Goal: Information Seeking & Learning: Understand process/instructions

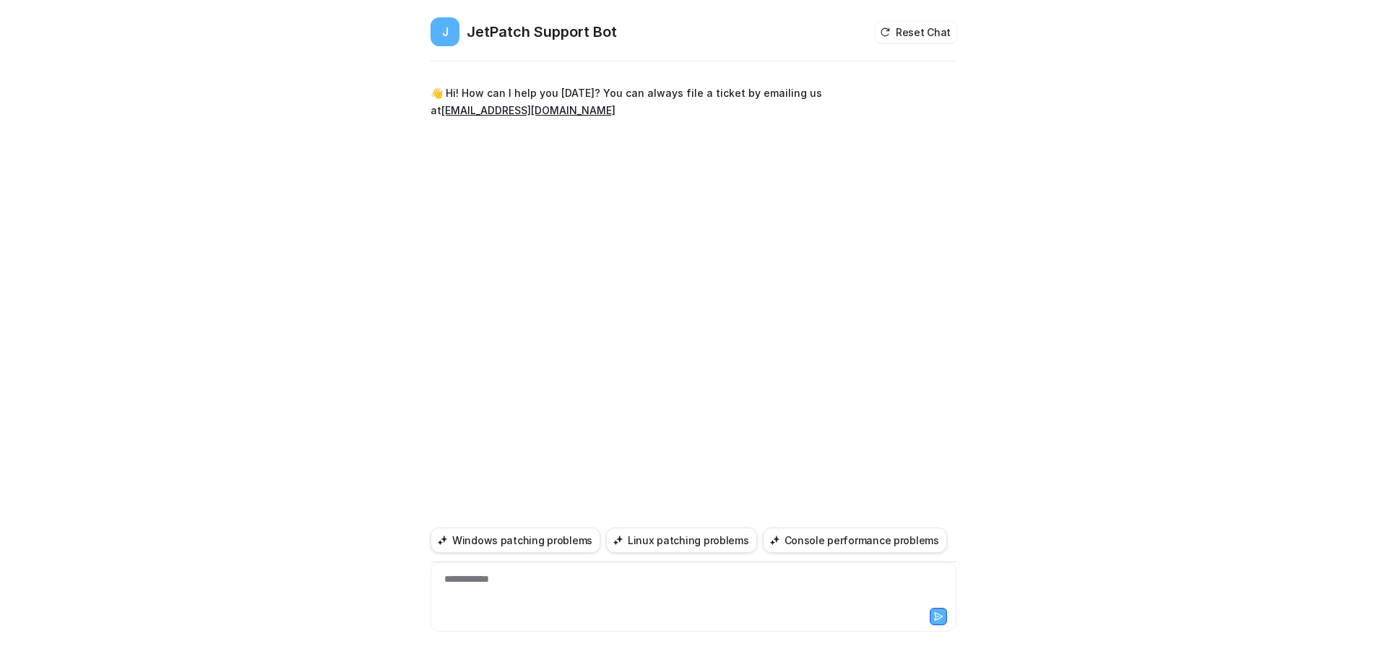
click at [556, 573] on div "**********" at bounding box center [693, 588] width 519 height 33
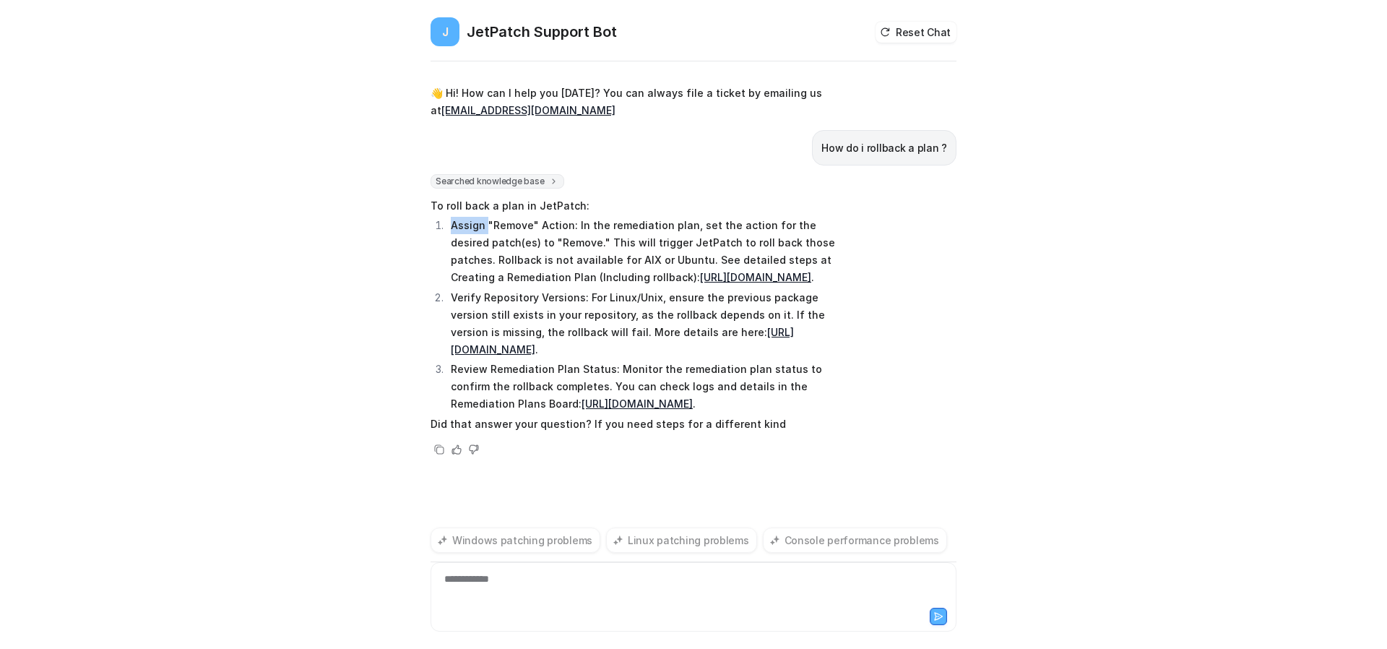
click at [456, 224] on p "Assign "Remove" Action: In the remediation plan, set the action for the desired…" at bounding box center [652, 251] width 402 height 69
click at [795, 217] on p "Assign "Remove" Action: In the remediation plan, set the action for the desired…" at bounding box center [652, 251] width 402 height 69
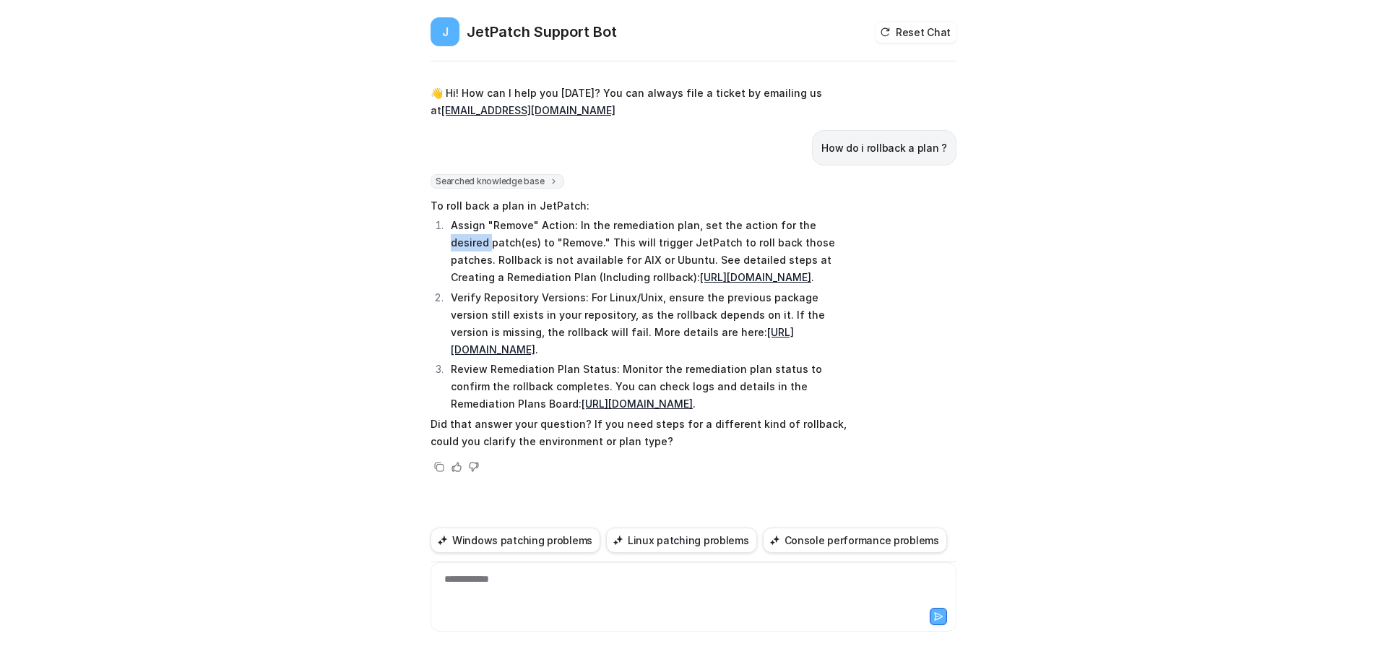
click at [795, 217] on p "Assign "Remove" Action: In the remediation plan, set the action for the desired…" at bounding box center [652, 251] width 402 height 69
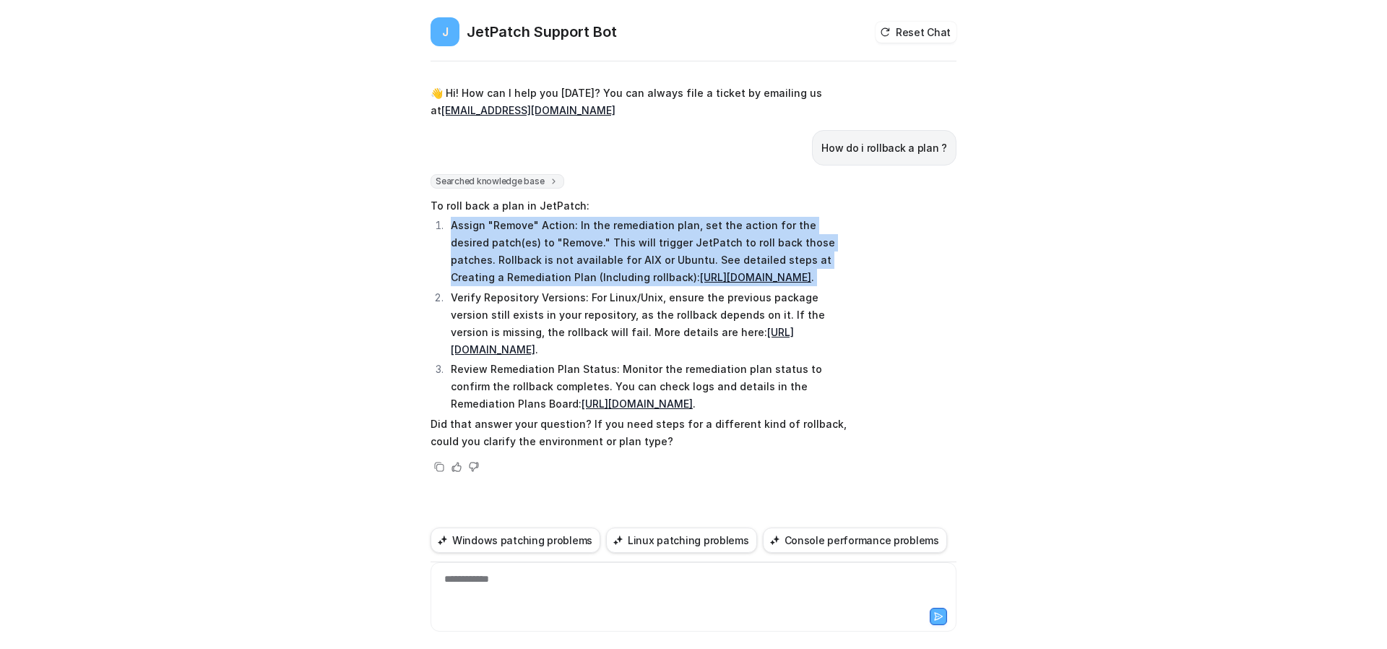
click at [795, 217] on p "Assign "Remove" Action: In the remediation plan, set the action for the desired…" at bounding box center [652, 251] width 402 height 69
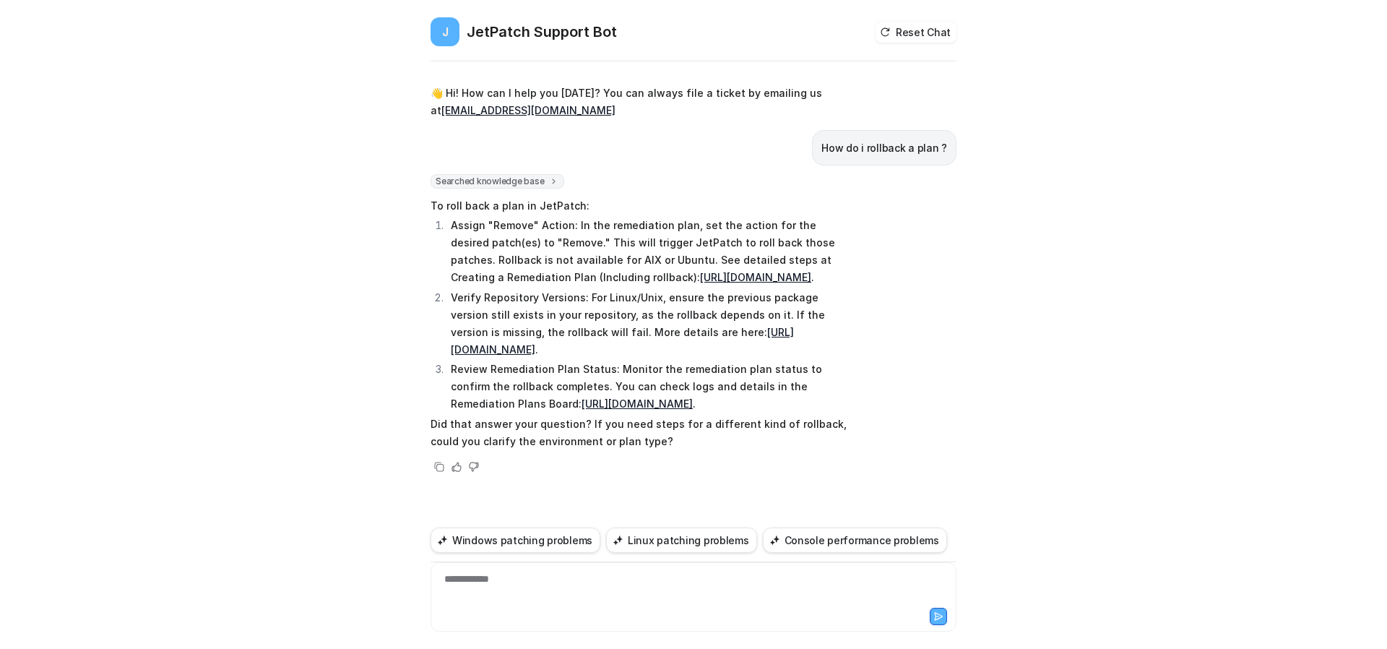
click at [456, 217] on p "Assign "Remove" Action: In the remediation plan, set the action for the desired…" at bounding box center [652, 251] width 402 height 69
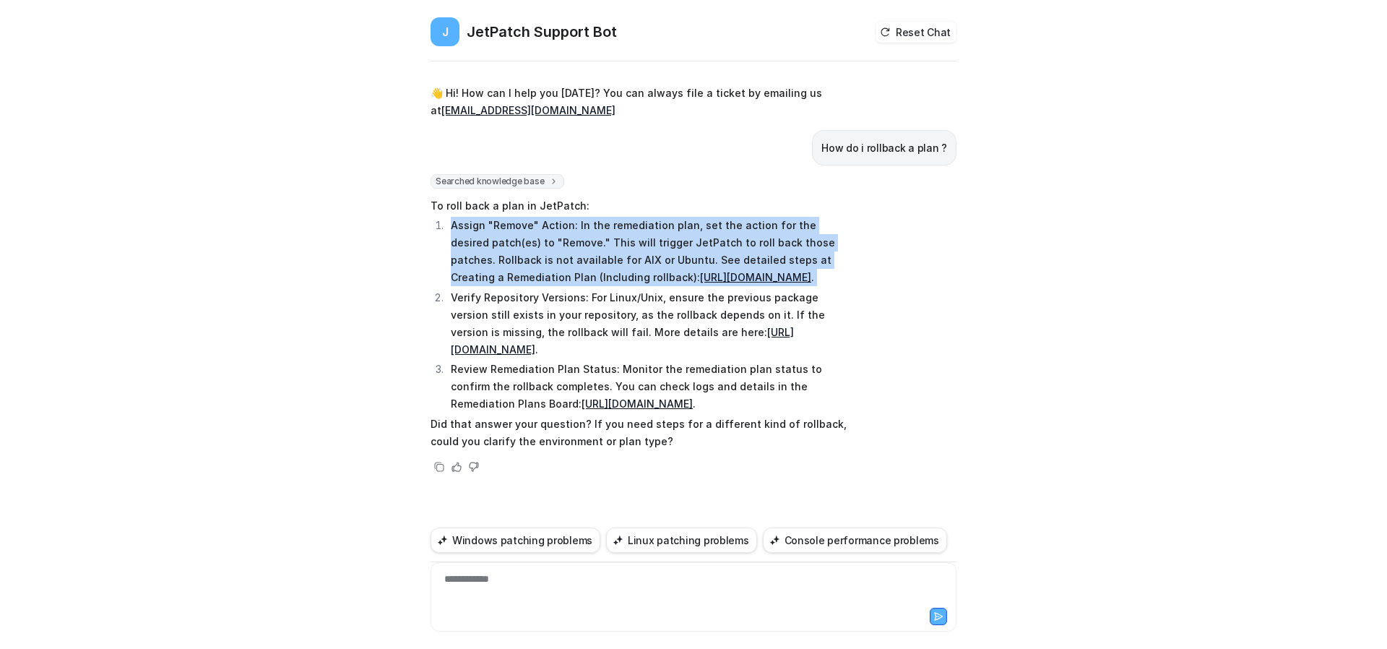
drag, startPoint x: 456, startPoint y: 207, endPoint x: 822, endPoint y: 273, distance: 372.2
click at [822, 273] on p "Assign "Remove" Action: In the remediation plan, set the action for the desired…" at bounding box center [652, 251] width 402 height 69
click at [975, 264] on div "J JetPatch Support Bot Reset Chat 👋 Hi! How can I help you [DATE]? You can alwa…" at bounding box center [693, 324] width 1387 height 649
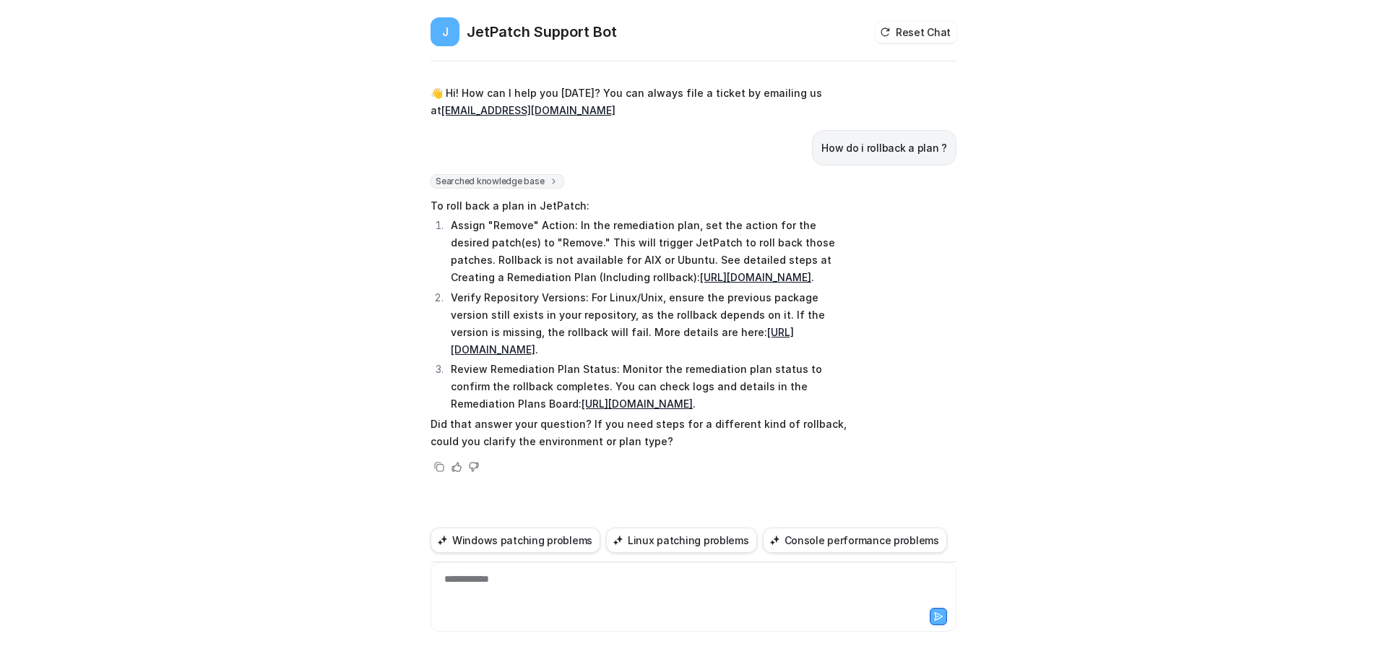
click at [457, 298] on p "Verify Repository Versions: For Linux/Unix, ensure the previous package version…" at bounding box center [652, 323] width 402 height 69
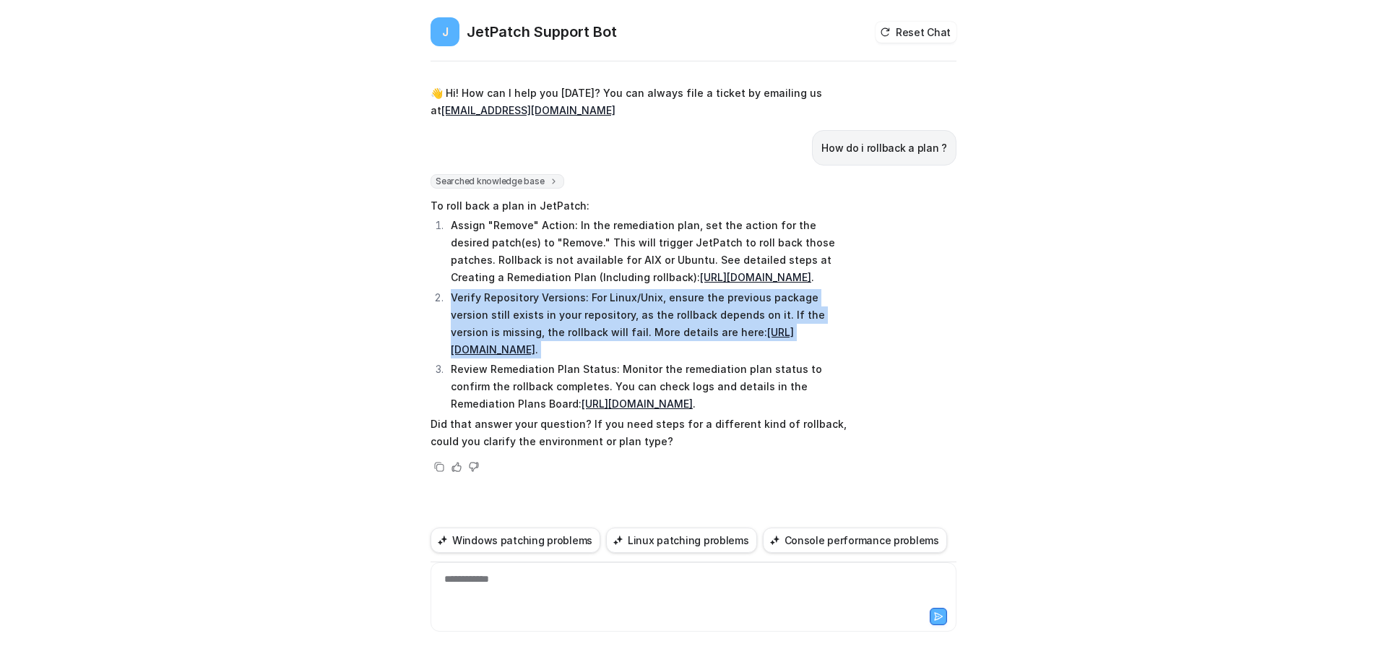
click at [457, 298] on p "Verify Repository Versions: For Linux/Unix, ensure the previous package version…" at bounding box center [652, 323] width 402 height 69
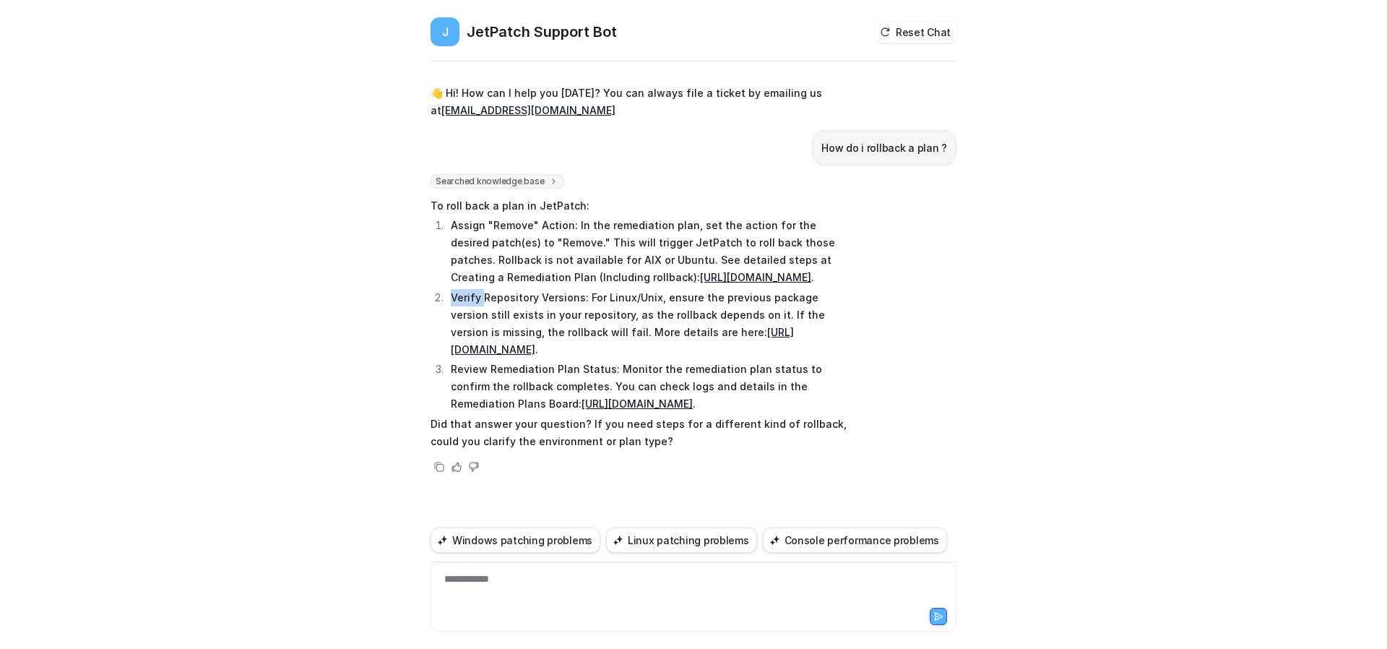
click at [457, 298] on p "Verify Repository Versions: For Linux/Unix, ensure the previous package version…" at bounding box center [652, 323] width 402 height 69
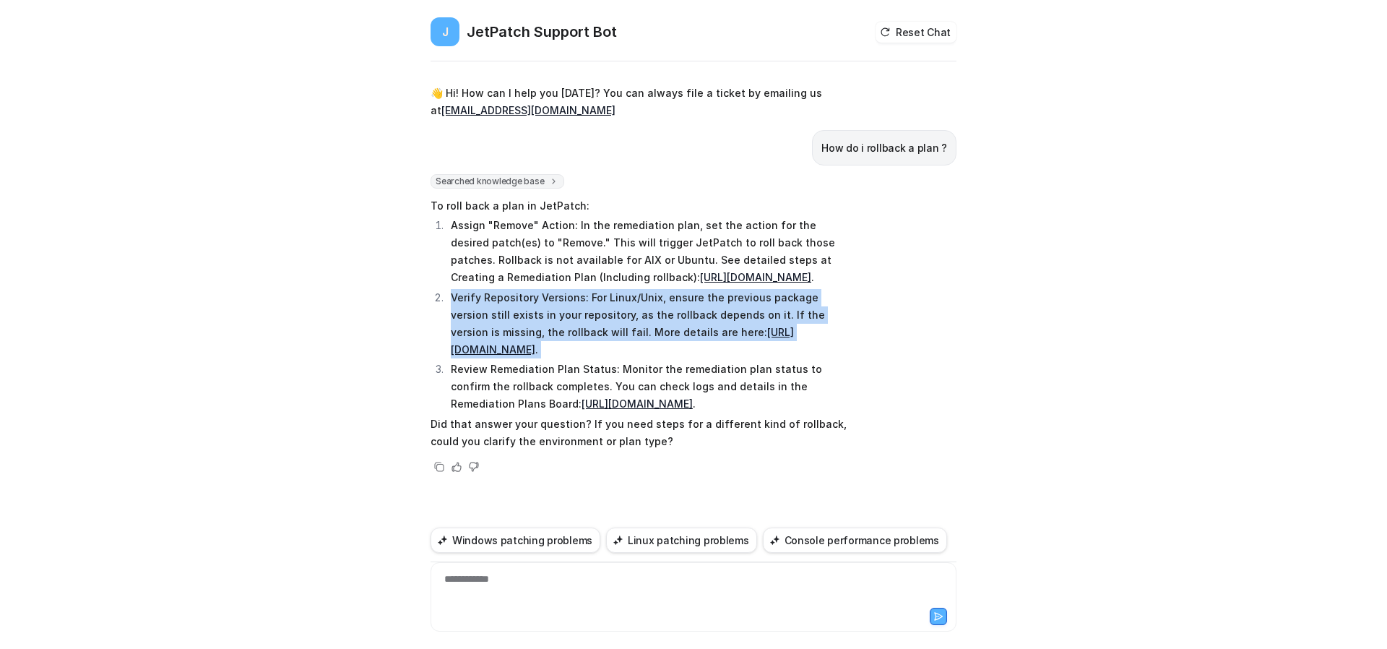
click at [457, 298] on p "Verify Repository Versions: For Linux/Unix, ensure the previous package version…" at bounding box center [652, 323] width 402 height 69
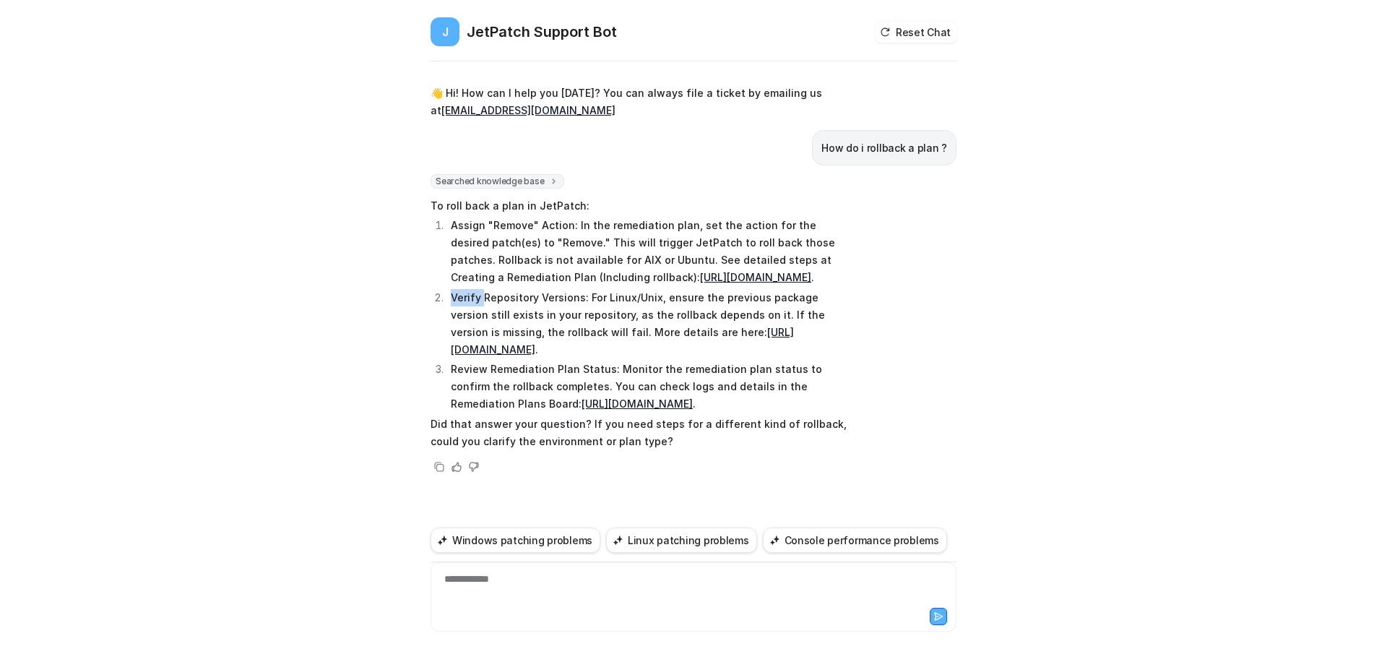
click at [457, 298] on p "Verify Repository Versions: For Linux/Unix, ensure the previous package version…" at bounding box center [652, 323] width 402 height 69
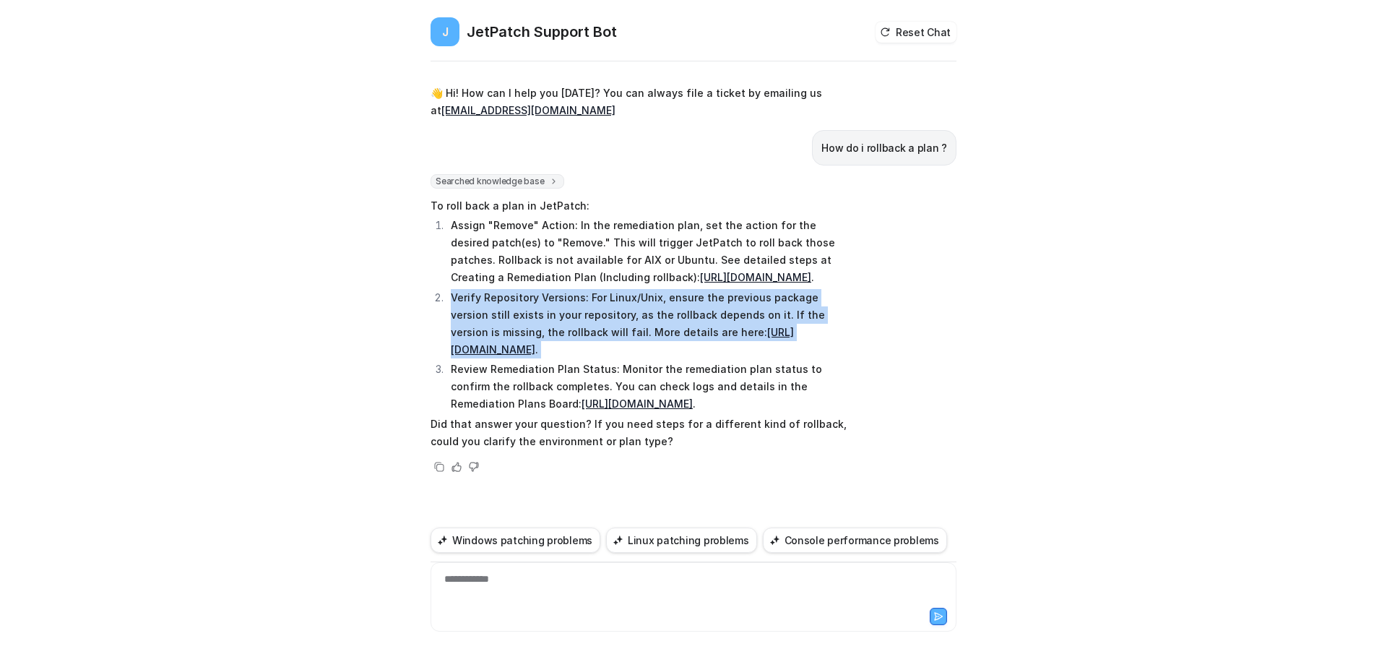
click at [457, 298] on p "Verify Repository Versions: For Linux/Unix, ensure the previous package version…" at bounding box center [652, 323] width 402 height 69
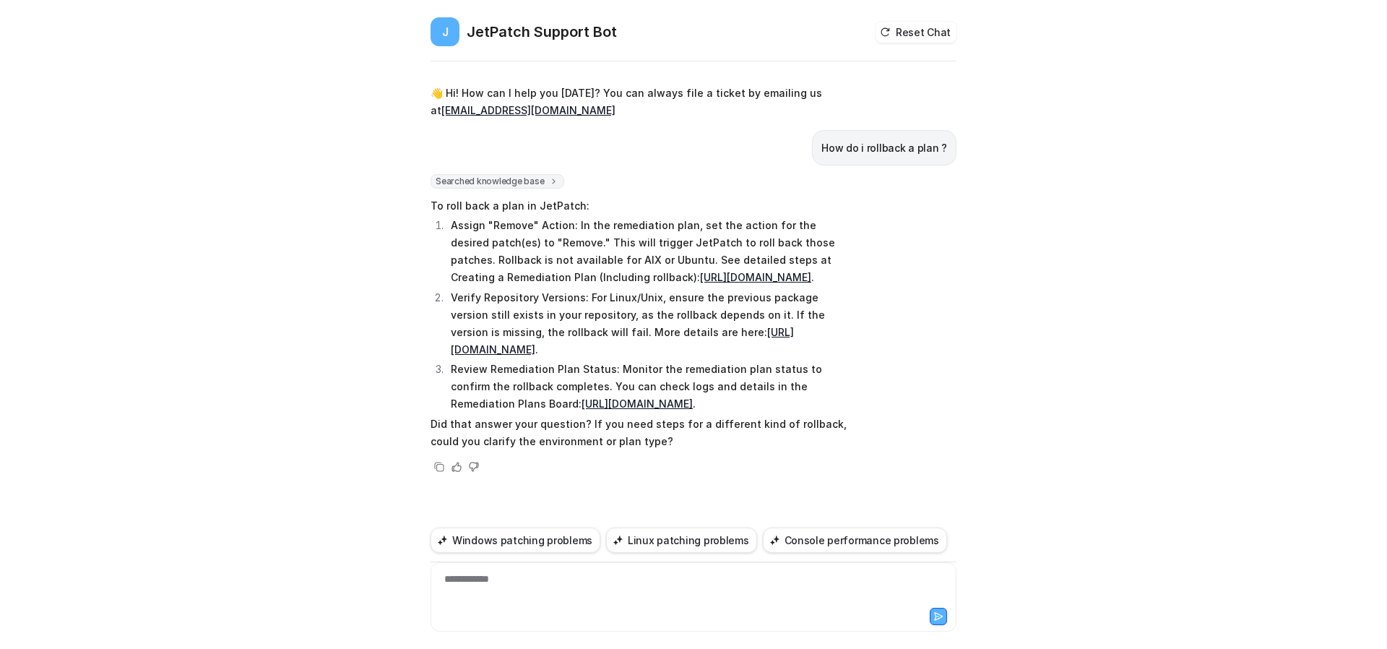
click at [431, 197] on p "To roll back a plan in JetPatch:" at bounding box center [642, 205] width 423 height 17
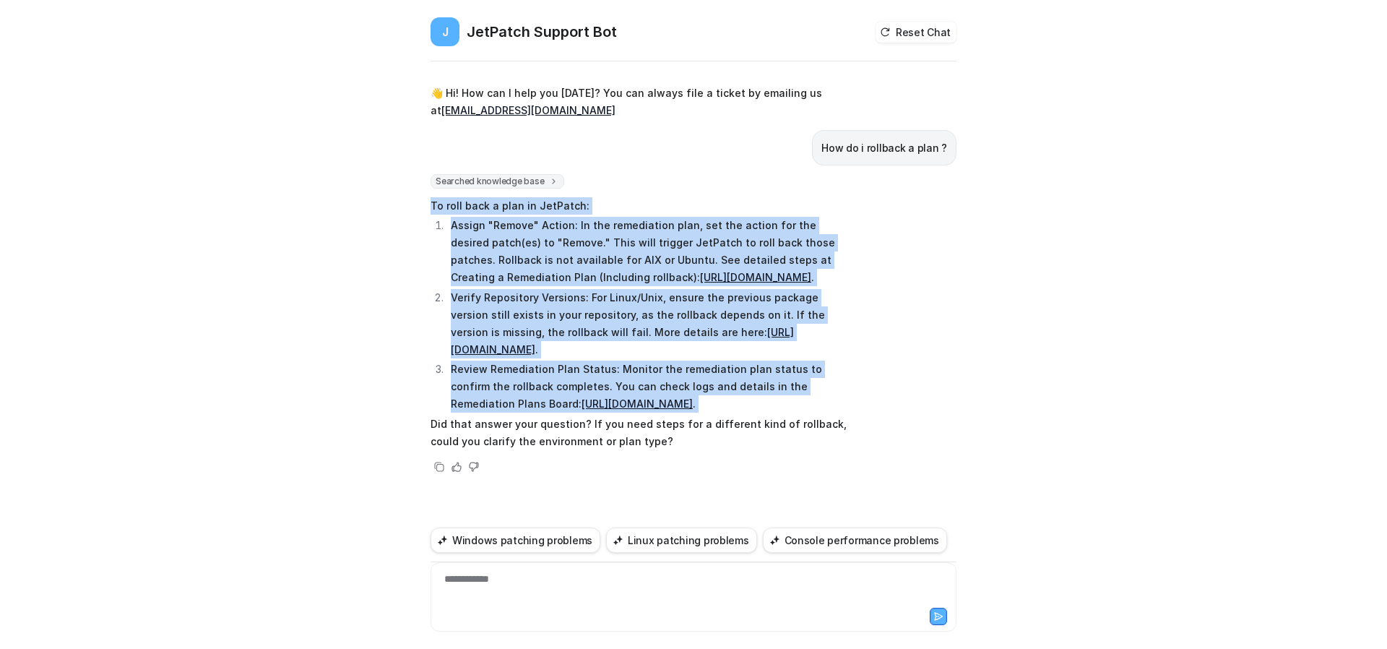
drag, startPoint x: 426, startPoint y: 186, endPoint x: 634, endPoint y: 427, distance: 318.2
click at [634, 427] on span "To roll back a plan in JetPatch: Assign "Remove" Action: In the remediation pla…" at bounding box center [642, 323] width 423 height 258
copy span "To roll back a plan in JetPatch: Assign "Remove" Action: In the remediation pla…"
click at [999, 238] on div "J JetPatch Support Bot Reset Chat 👋 Hi! How can I help you [DATE]? You can alwa…" at bounding box center [693, 324] width 1387 height 649
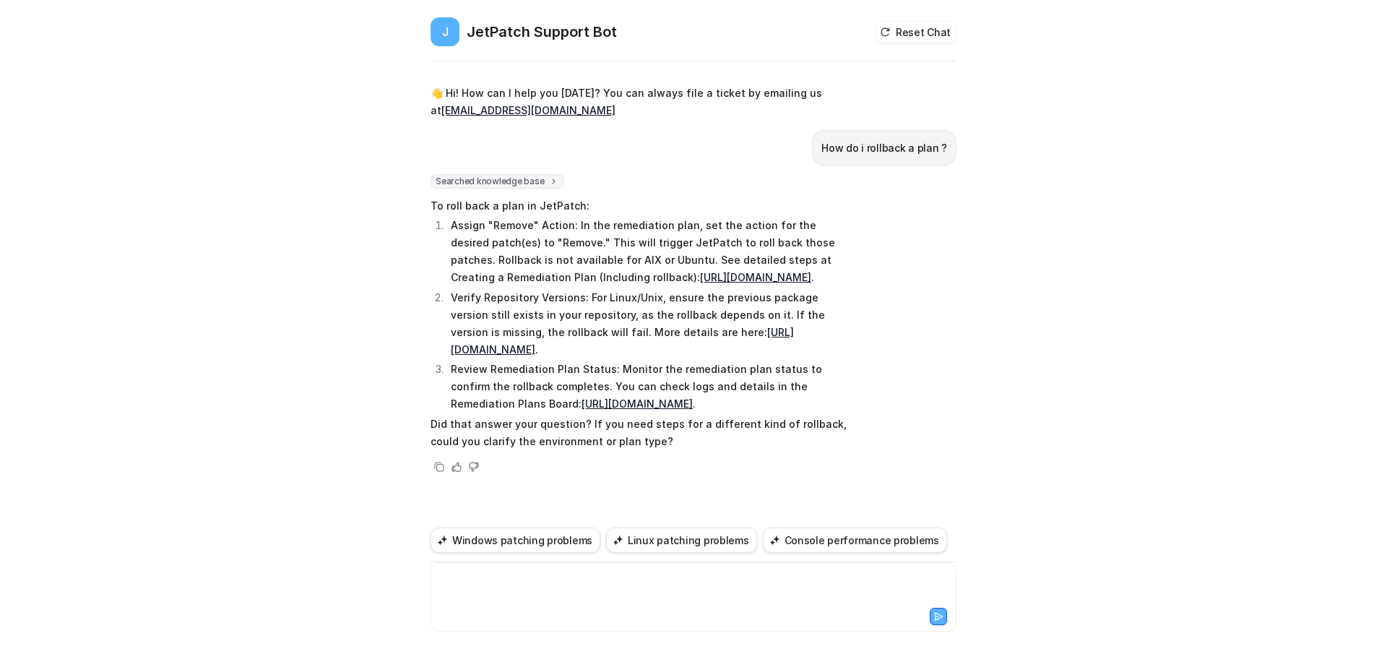
click at [588, 587] on div at bounding box center [693, 588] width 519 height 33
click at [723, 289] on p "Verify Repository Versions: For Linux/Unix, ensure the previous package version…" at bounding box center [652, 323] width 402 height 69
drag, startPoint x: 723, startPoint y: 289, endPoint x: 802, endPoint y: 294, distance: 79.6
click at [802, 294] on p "Verify Repository Versions: For Linux/Unix, ensure the previous package version…" at bounding box center [652, 323] width 402 height 69
copy p "previous package version"
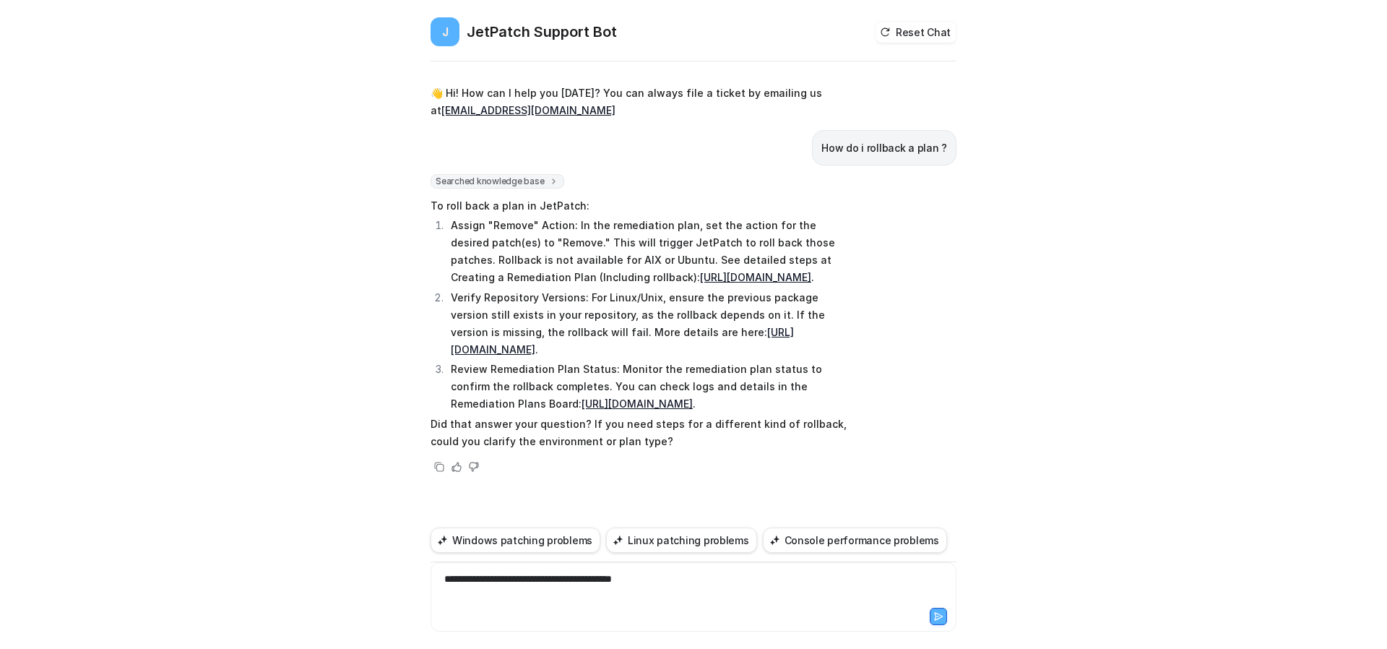
click at [508, 582] on div "**********" at bounding box center [693, 588] width 519 height 33
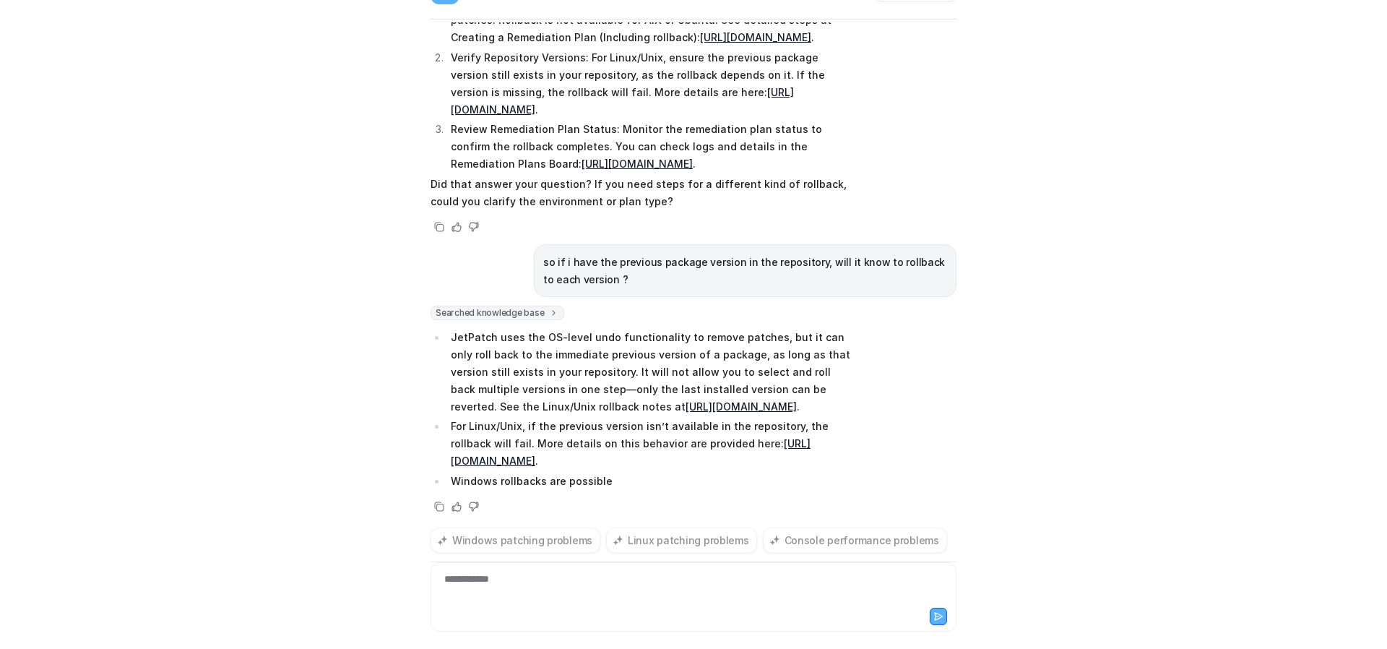
scroll to position [47, 0]
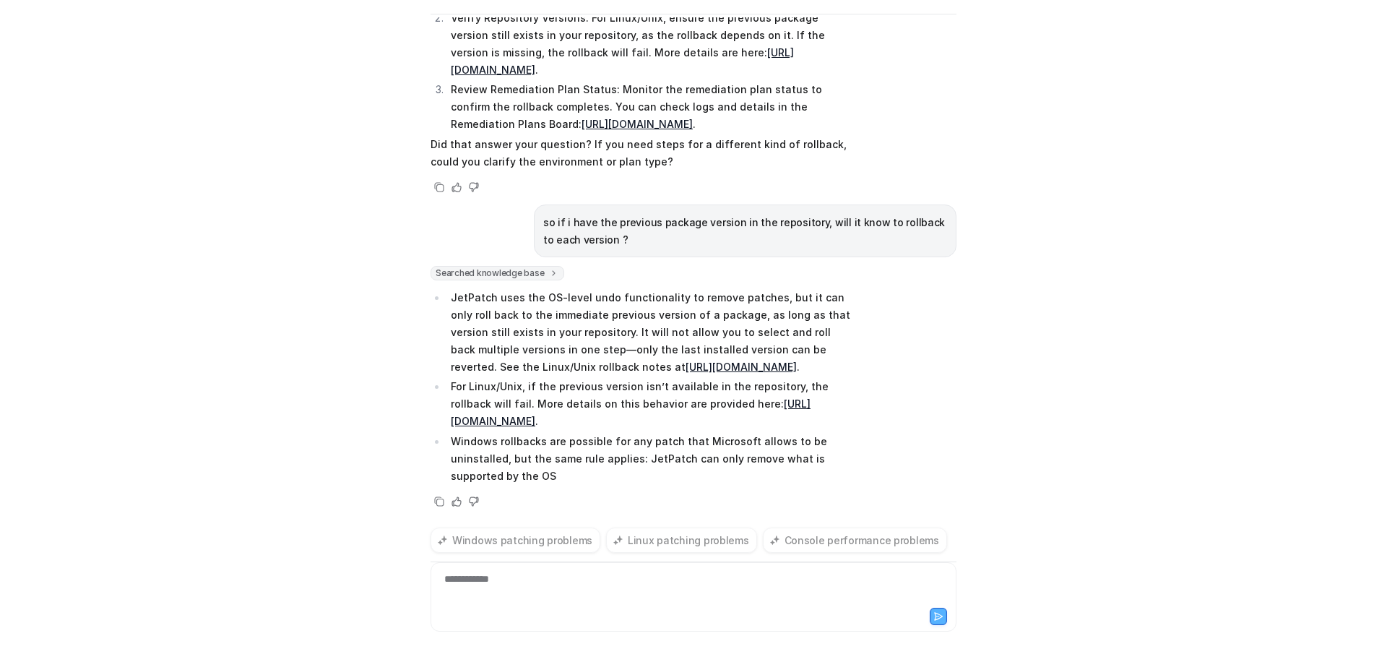
click at [1037, 235] on div "J JetPatch Support Bot Reset Chat 👋 Hi! How can I help you [DATE]? You can alwa…" at bounding box center [693, 324] width 1387 height 649
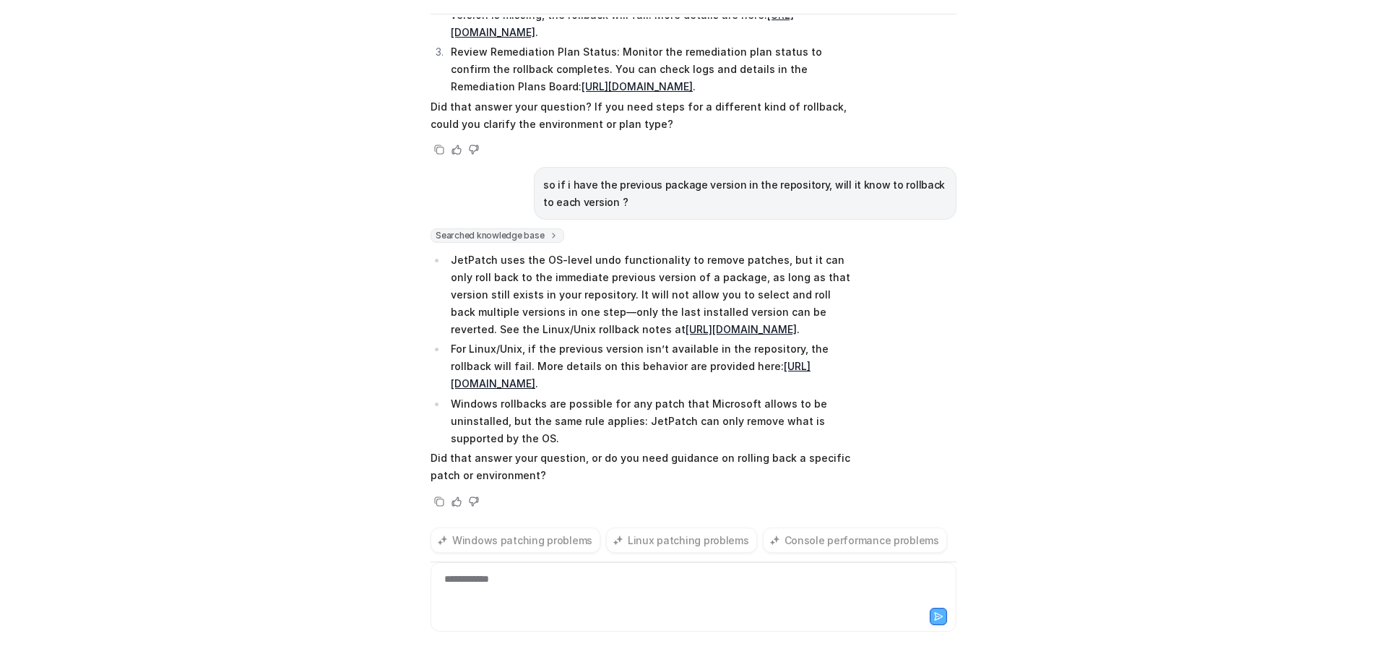
scroll to position [357, 0]
click at [461, 251] on p "JetPatch uses the OS-level undo functionality to remove patches, but it can onl…" at bounding box center [652, 294] width 402 height 87
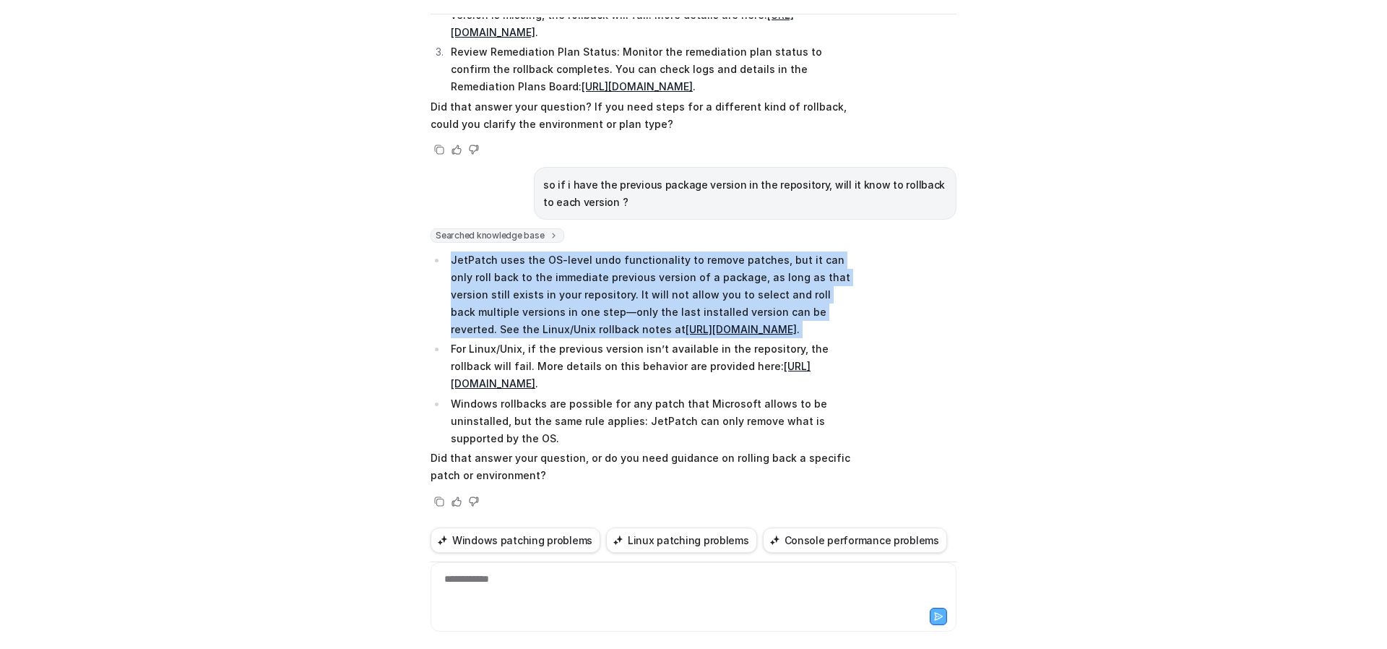
click at [461, 251] on p "JetPatch uses the OS-level undo functionality to remove patches, but it can onl…" at bounding box center [652, 294] width 402 height 87
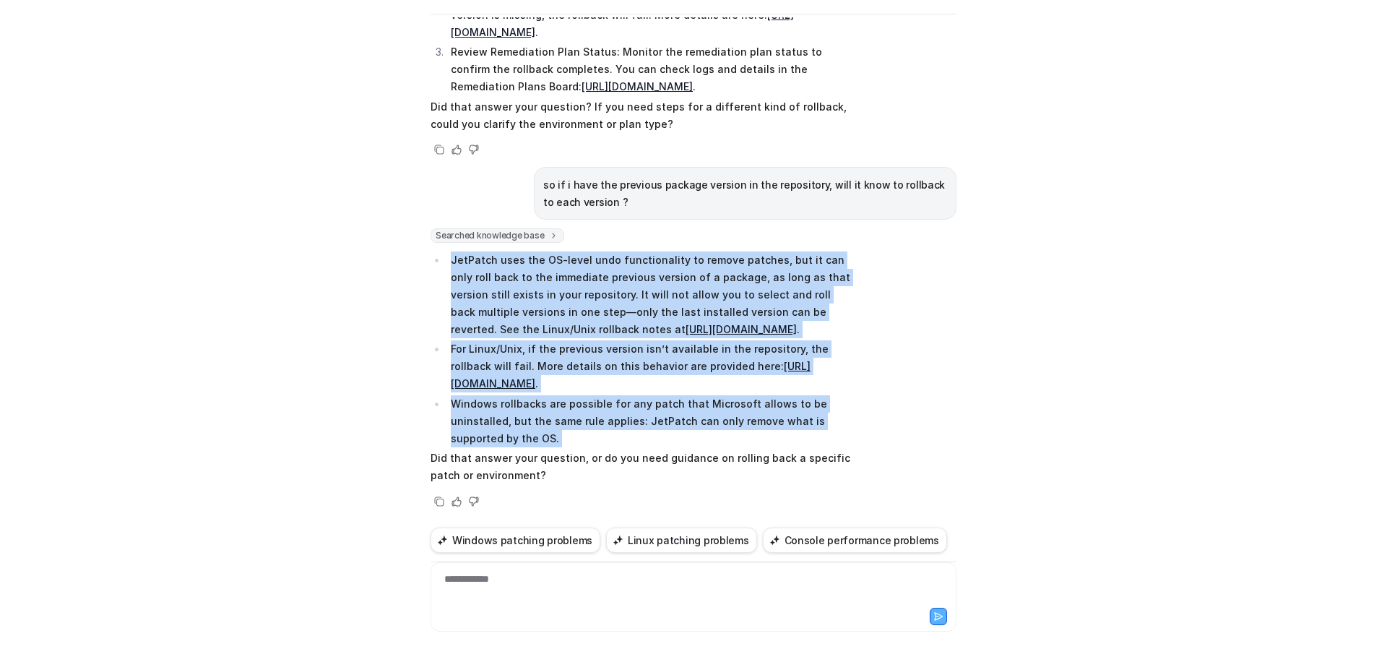
drag, startPoint x: 461, startPoint y: 226, endPoint x: 882, endPoint y: 442, distance: 472.5
click at [882, 442] on div "Searched knowledge base search_queries : [ "rollback to previous version reposi…" at bounding box center [694, 369] width 526 height 282
click at [900, 369] on div "Searched knowledge base search_queries : [ "rollback to previous version reposi…" at bounding box center [694, 369] width 526 height 282
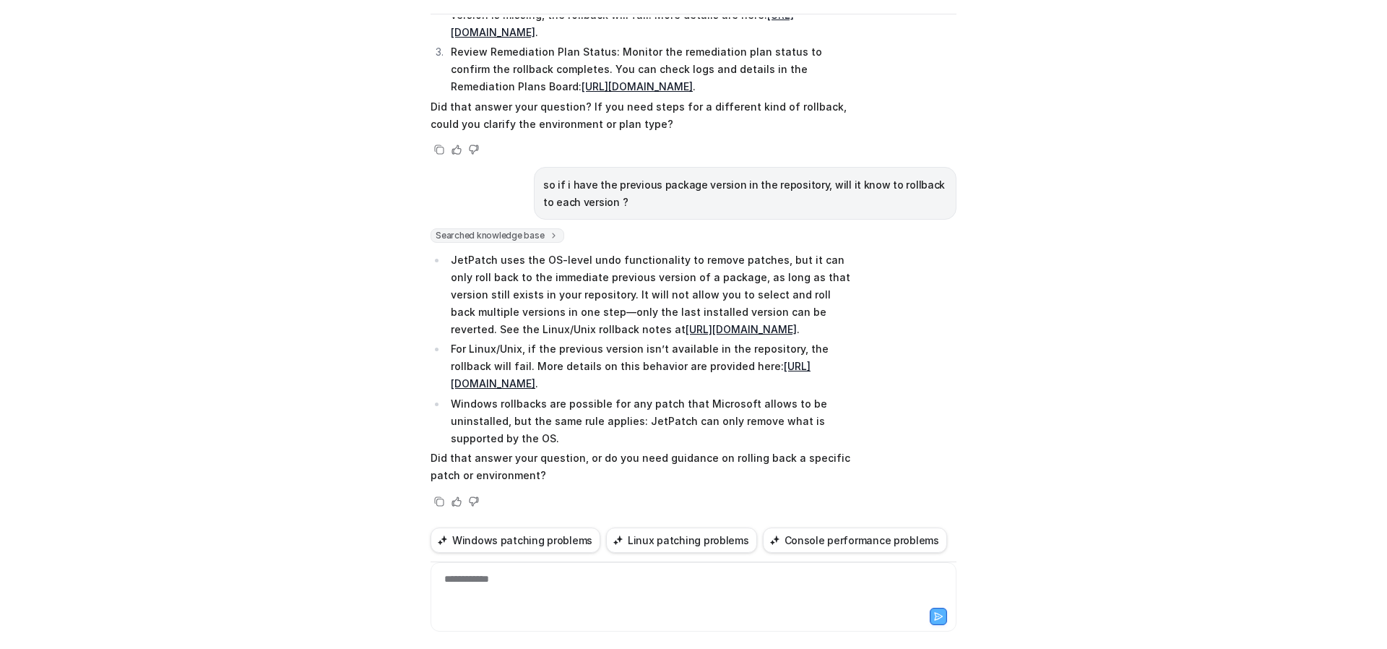
click at [996, 229] on div "J JetPatch Support Bot Reset Chat 👋 Hi! How can I help you [DATE]? You can alwa…" at bounding box center [693, 324] width 1387 height 649
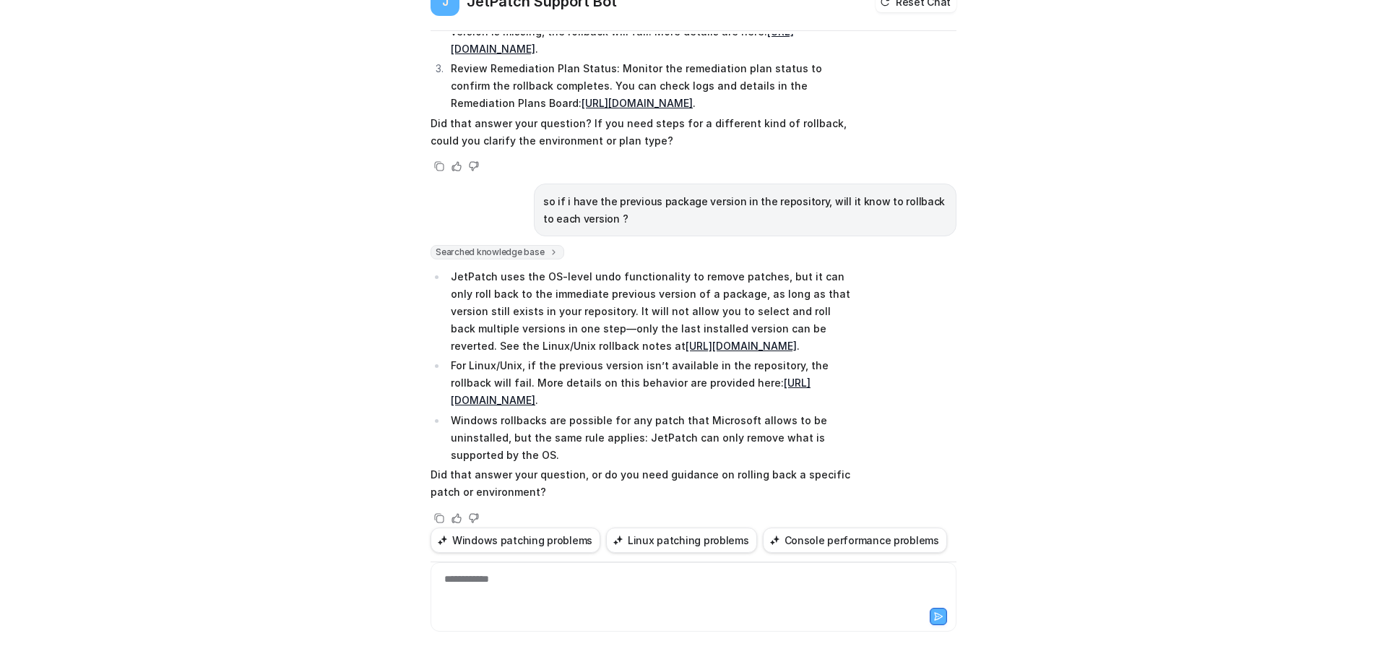
scroll to position [47, 0]
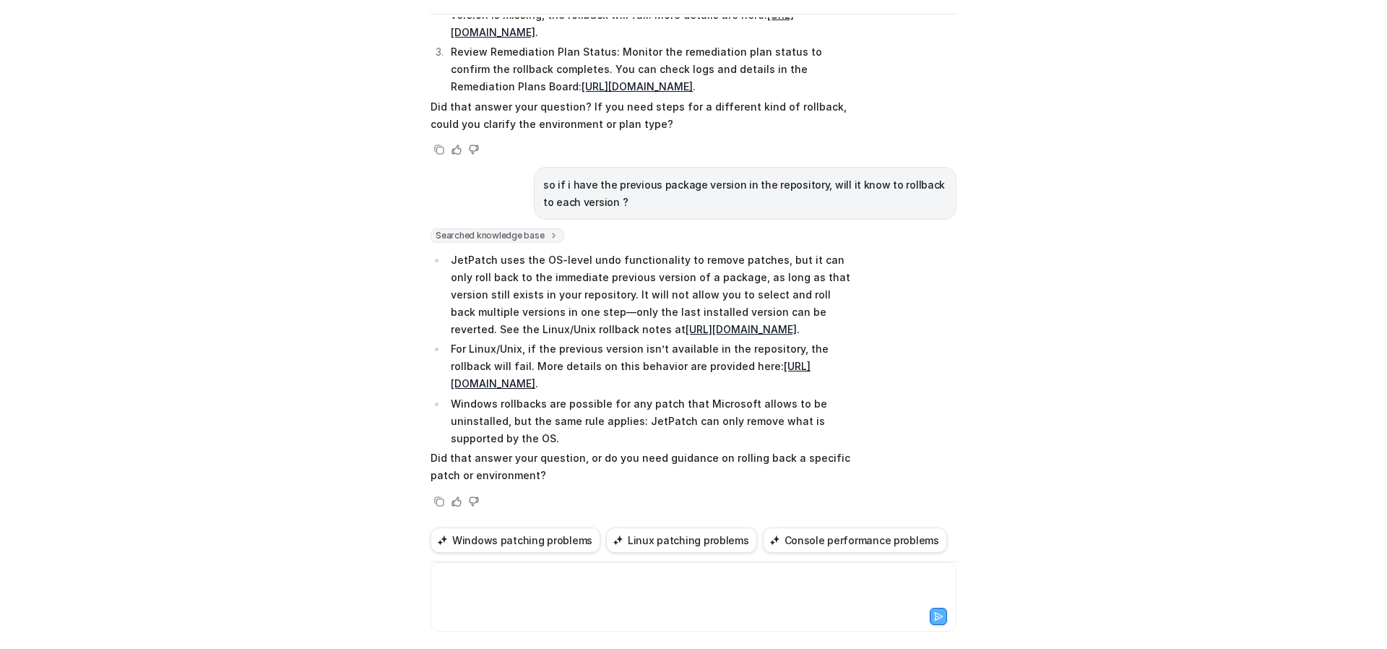
click at [586, 585] on div at bounding box center [693, 588] width 519 height 33
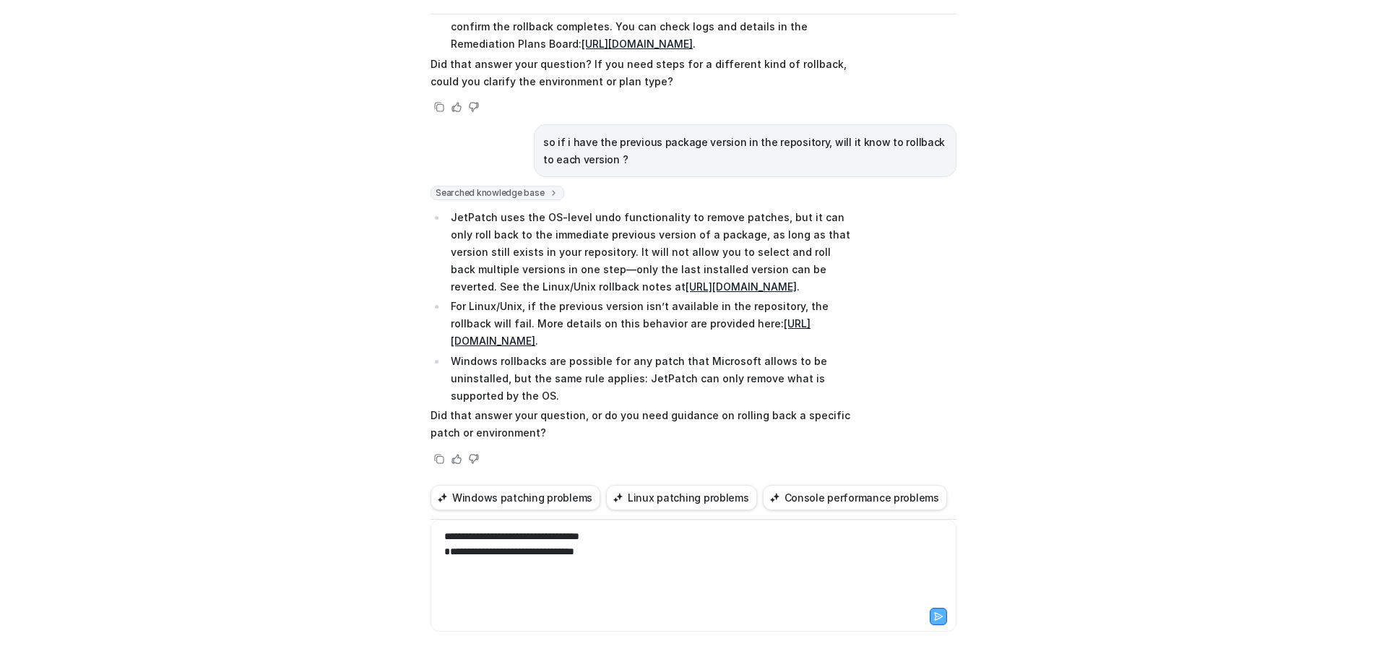
click at [621, 582] on div at bounding box center [693, 574] width 499 height 30
click at [624, 590] on div at bounding box center [693, 574] width 499 height 30
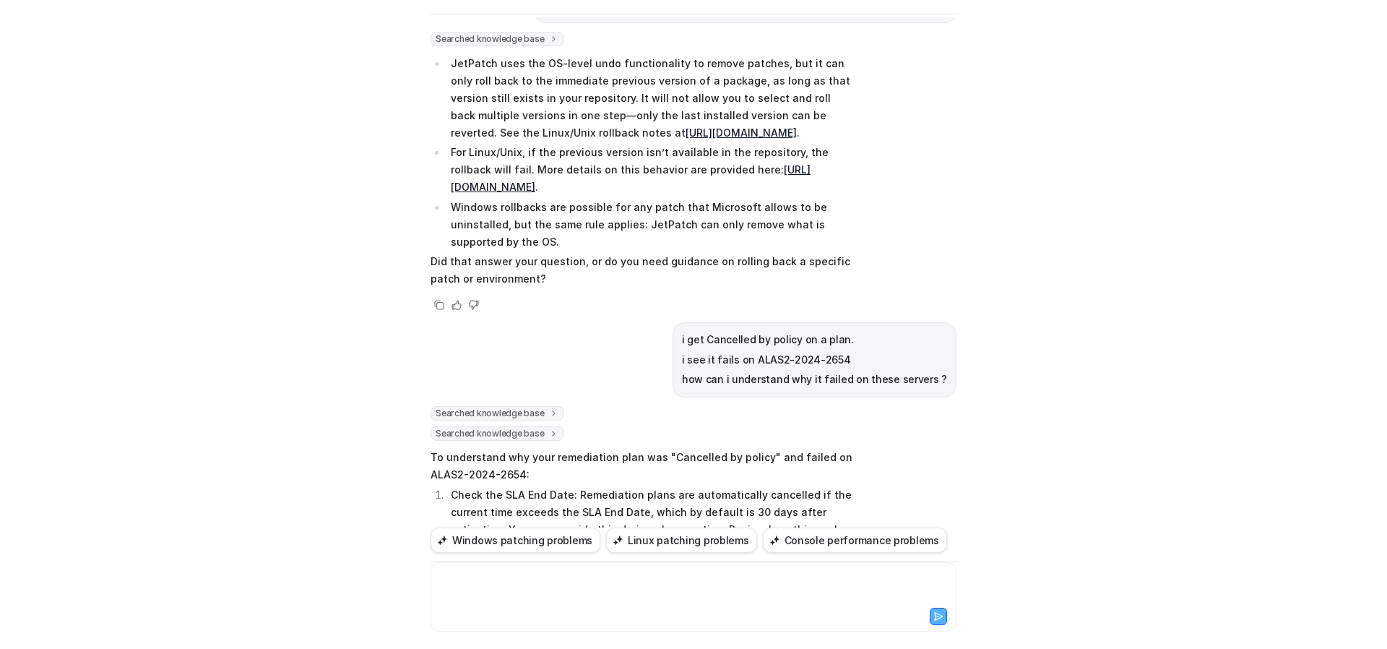
scroll to position [875, 0]
